Goal: Use online tool/utility: Utilize a website feature to perform a specific function

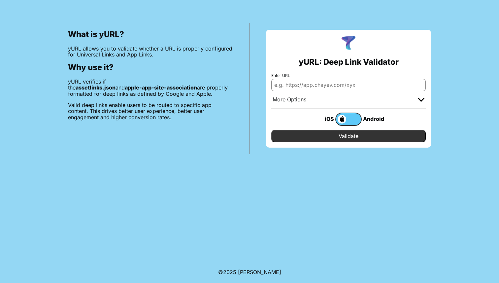
click at [354, 120] on label at bounding box center [348, 118] width 26 height 13
click at [0, 0] on input "checkbox" at bounding box center [0, 0] width 0 height 0
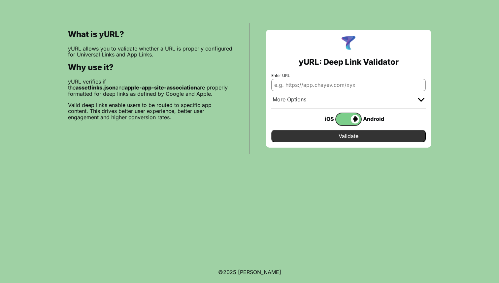
click at [354, 120] on span at bounding box center [347, 119] width 23 height 9
click at [0, 0] on input "checkbox" at bounding box center [0, 0] width 0 height 0
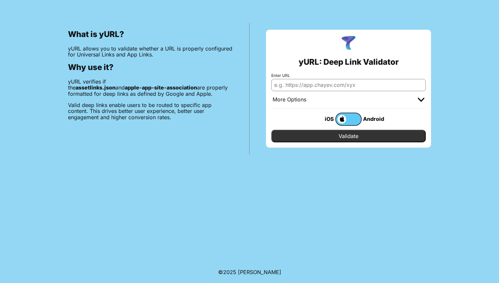
click at [334, 84] on input "Enter URL" at bounding box center [348, 85] width 154 height 12
type input "eventlines://partners"
click at [271, 130] on input "Validate" at bounding box center [348, 136] width 154 height 13
click at [371, 134] on input "Validate" at bounding box center [348, 136] width 154 height 13
click at [358, 133] on input "Validate" at bounding box center [348, 136] width 154 height 13
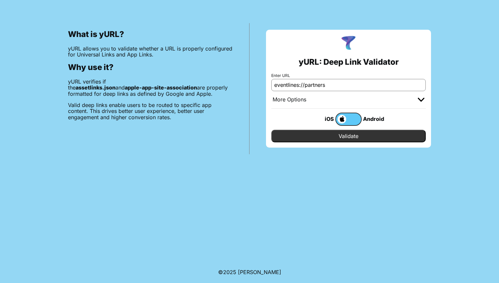
click at [420, 99] on img at bounding box center [420, 100] width 7 height 4
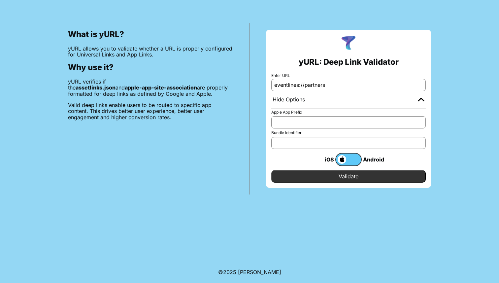
click at [420, 99] on img at bounding box center [420, 99] width 7 height 4
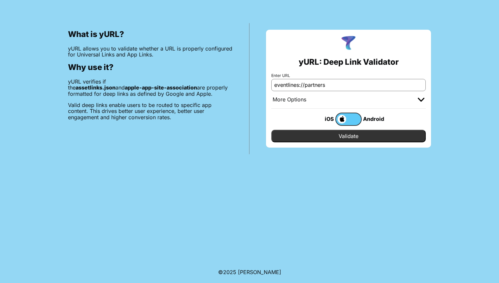
click at [420, 99] on img at bounding box center [420, 100] width 7 height 4
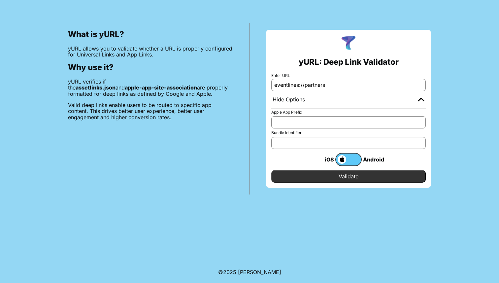
click at [349, 176] on input "Validate" at bounding box center [348, 176] width 154 height 13
click at [342, 85] on input "eventlines://partners" at bounding box center [348, 85] width 154 height 12
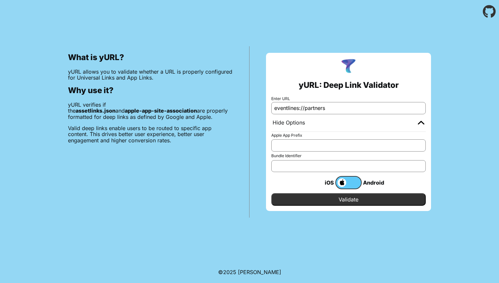
click at [321, 109] on input "eventlines://partners" at bounding box center [348, 108] width 154 height 12
click at [263, 16] on header at bounding box center [249, 11] width 499 height 23
click at [321, 110] on input "eventlines://partners" at bounding box center [348, 108] width 154 height 12
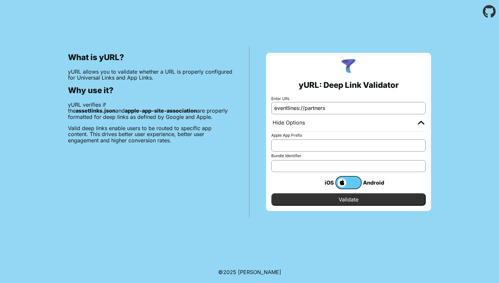
click at [321, 110] on input "eventlines://partners" at bounding box center [348, 108] width 154 height 12
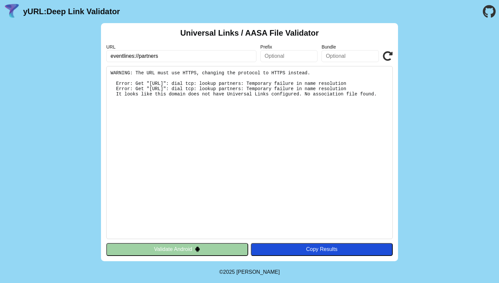
click at [384, 54] on icon at bounding box center [388, 56] width 10 height 10
